Goal: Information Seeking & Learning: Learn about a topic

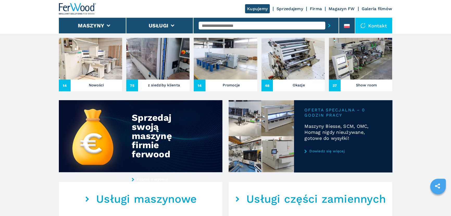
scroll to position [166, 0]
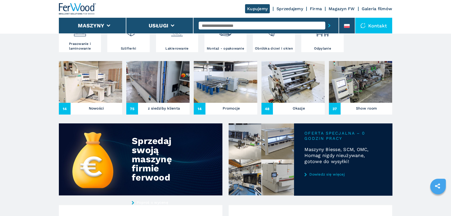
click at [93, 102] on img at bounding box center [90, 82] width 63 height 42
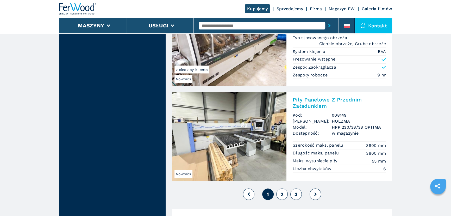
scroll to position [1232, 0]
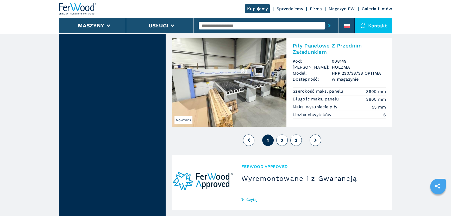
click at [317, 138] on button at bounding box center [315, 139] width 11 height 11
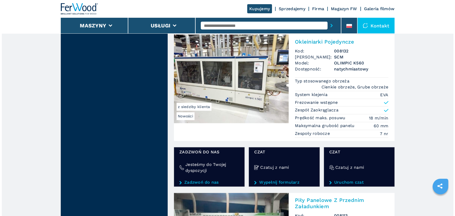
scroll to position [805, 0]
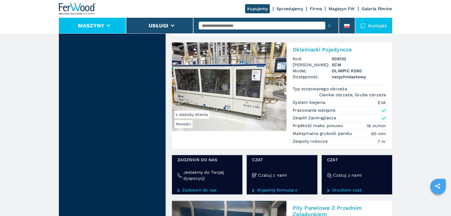
click at [96, 22] on button "Maszyny" at bounding box center [91, 25] width 26 height 6
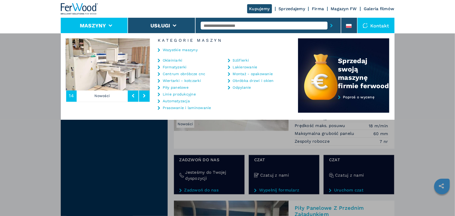
click at [177, 59] on link "Okleiniarki" at bounding box center [173, 60] width 20 height 4
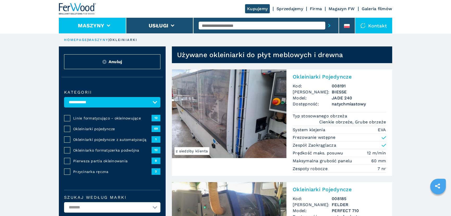
click at [104, 23] on button "Maszyny" at bounding box center [91, 25] width 26 height 6
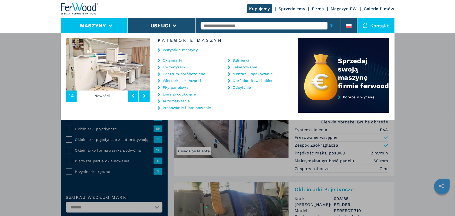
click at [195, 74] on link "Centrum obróbcze cnc" at bounding box center [184, 74] width 43 height 4
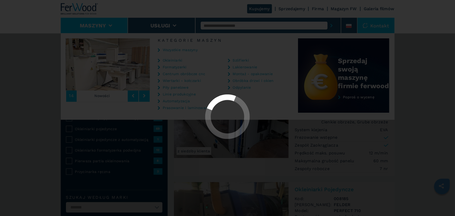
select select "**********"
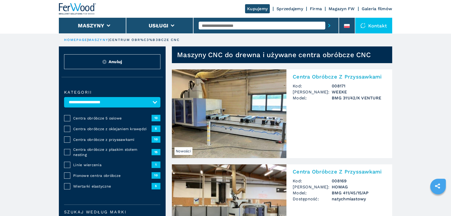
click at [131, 128] on span "Centra obróbcze z oklejaniem krawędzi" at bounding box center [112, 128] width 78 height 5
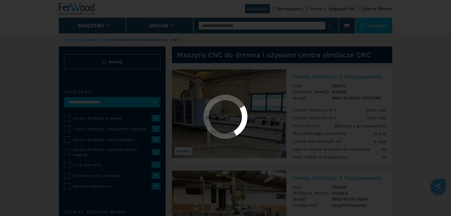
select select "**********"
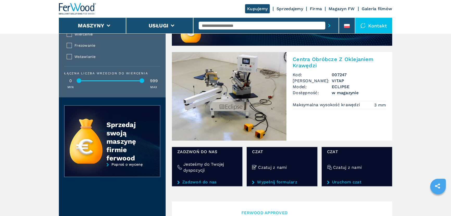
scroll to position [521, 0]
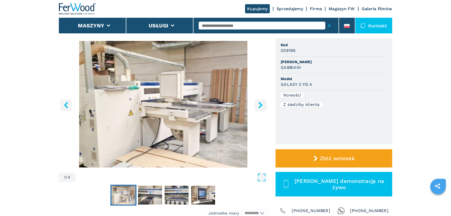
scroll to position [47, 0]
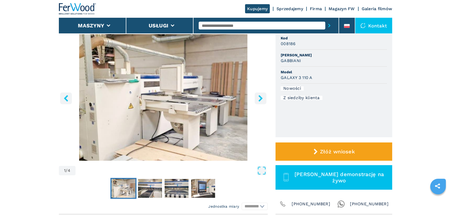
click at [261, 95] on icon "right-button" at bounding box center [260, 98] width 7 height 7
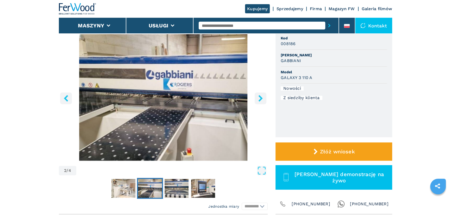
click at [262, 96] on icon "right-button" at bounding box center [260, 98] width 7 height 7
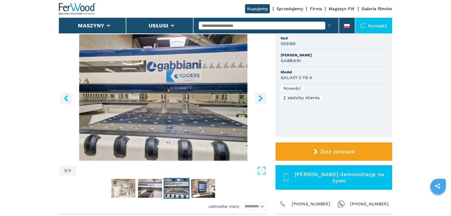
click at [262, 96] on icon "right-button" at bounding box center [260, 98] width 7 height 7
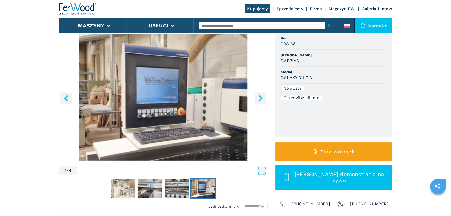
click at [262, 96] on icon "right-button" at bounding box center [260, 98] width 7 height 7
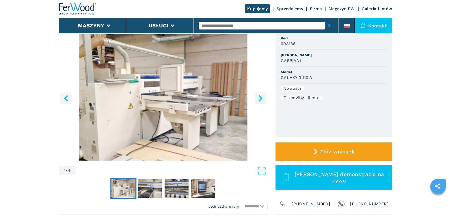
click at [262, 96] on icon "right-button" at bounding box center [260, 98] width 7 height 7
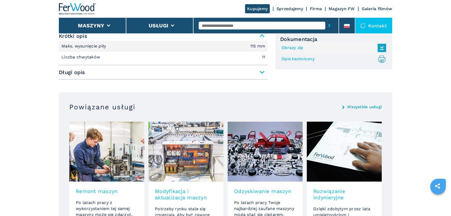
scroll to position [237, 0]
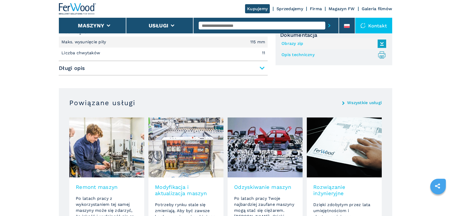
click at [141, 70] on span "Długi opis" at bounding box center [163, 67] width 209 height 9
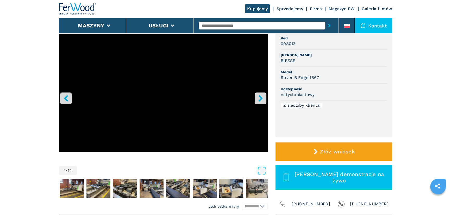
click at [260, 98] on icon "right-button" at bounding box center [260, 98] width 7 height 7
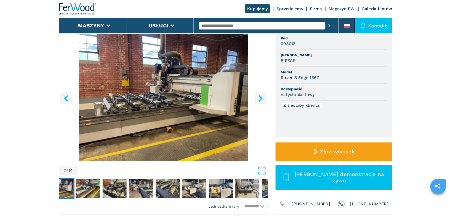
click at [260, 97] on icon "right-button" at bounding box center [260, 98] width 7 height 7
click at [264, 96] on button "right-button" at bounding box center [261, 98] width 12 height 12
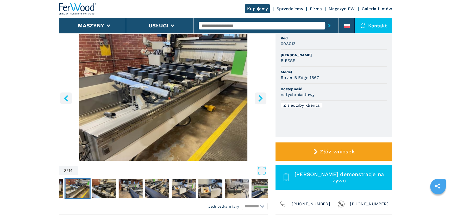
click at [264, 96] on button "right-button" at bounding box center [261, 98] width 12 height 12
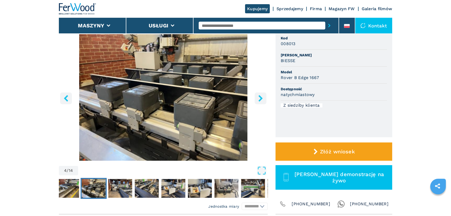
click at [264, 96] on button "right-button" at bounding box center [261, 98] width 12 height 12
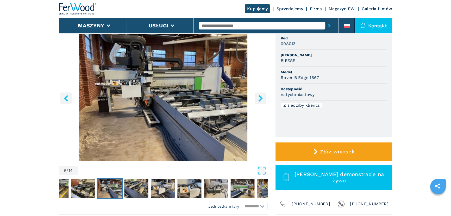
click at [264, 95] on button "right-button" at bounding box center [261, 98] width 12 height 12
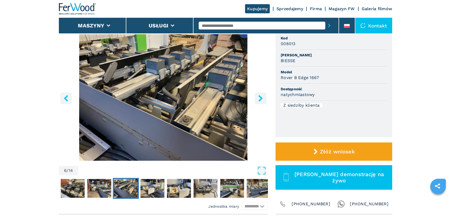
click at [264, 95] on button "right-button" at bounding box center [261, 98] width 12 height 12
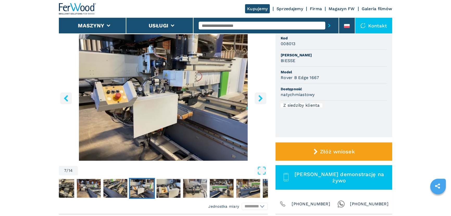
click at [264, 95] on button "right-button" at bounding box center [261, 98] width 12 height 12
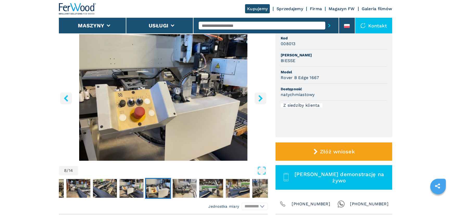
click at [264, 95] on button "right-button" at bounding box center [261, 98] width 12 height 12
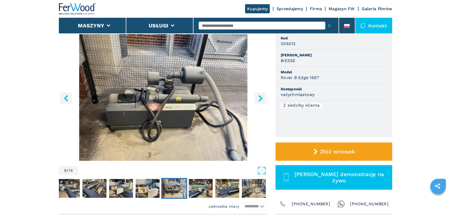
click at [264, 95] on button "right-button" at bounding box center [261, 98] width 12 height 12
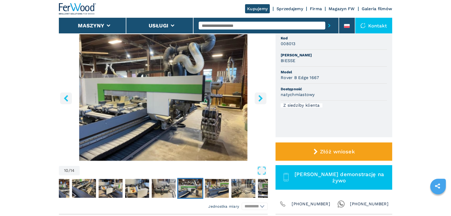
click at [264, 95] on button "right-button" at bounding box center [261, 98] width 12 height 12
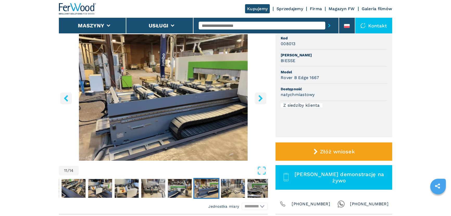
click at [264, 95] on button "right-button" at bounding box center [261, 98] width 12 height 12
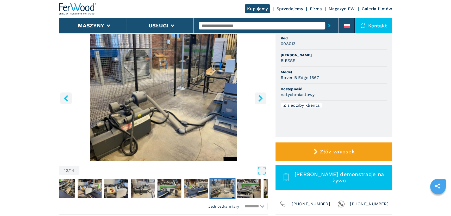
click at [264, 95] on button "right-button" at bounding box center [261, 98] width 12 height 12
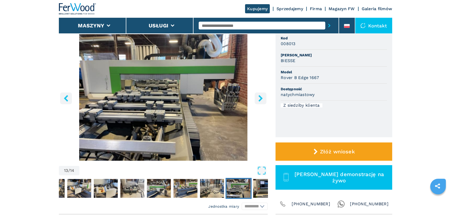
click at [264, 95] on button "right-button" at bounding box center [261, 98] width 12 height 12
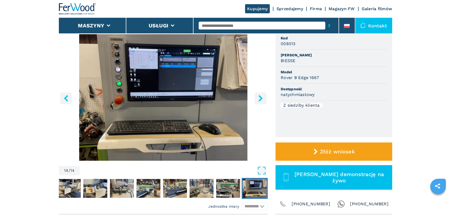
click at [264, 95] on button "right-button" at bounding box center [261, 98] width 12 height 12
